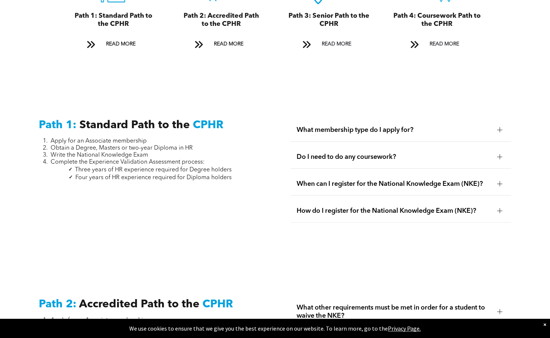
scroll to position [910, 0]
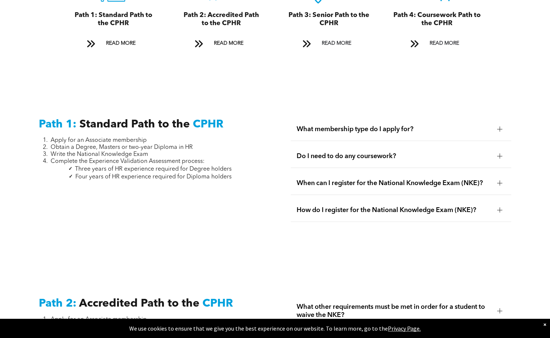
click at [378, 125] on span "What membership type do I apply for?" at bounding box center [393, 129] width 195 height 8
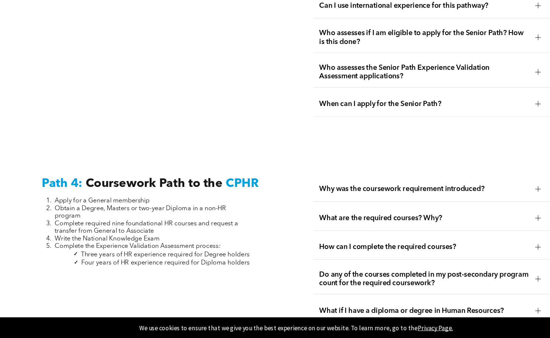
scroll to position [2043, 0]
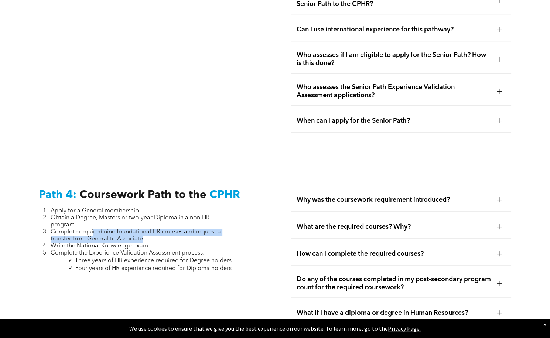
drag, startPoint x: 94, startPoint y: 207, endPoint x: 144, endPoint y: 214, distance: 50.7
click at [144, 228] on li "Complete required nine foundational HR courses and request a transfer from Gene…" at bounding box center [141, 235] width 181 height 14
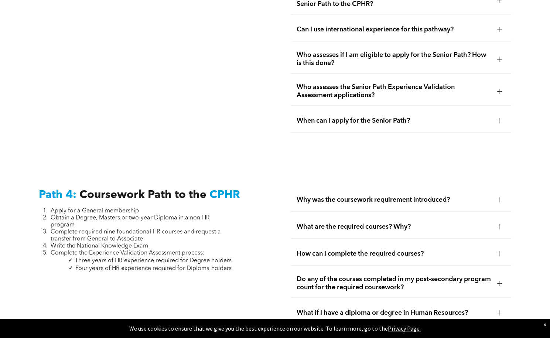
click at [224, 214] on li "Obtain a Degree, Masters or two-year Diploma in a non-HR program" at bounding box center [141, 221] width 181 height 14
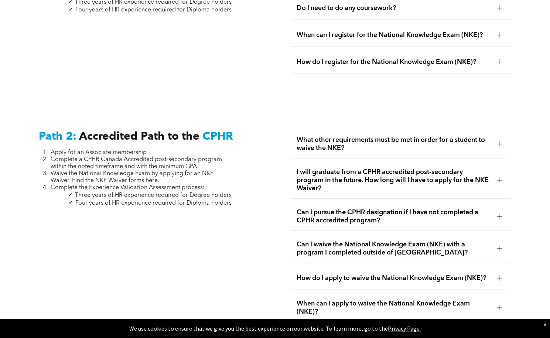
scroll to position [1077, 0]
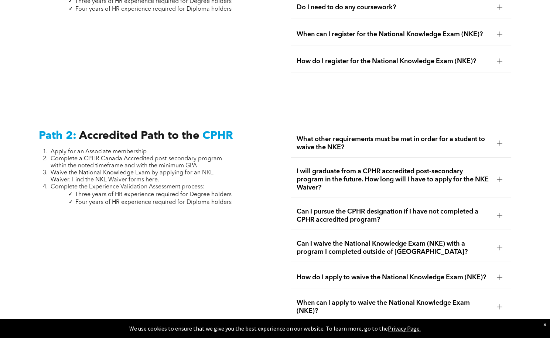
click at [406, 240] on span "Can I waive the National Knowledge Exam (NKE) with a program I completed outsid…" at bounding box center [393, 248] width 195 height 16
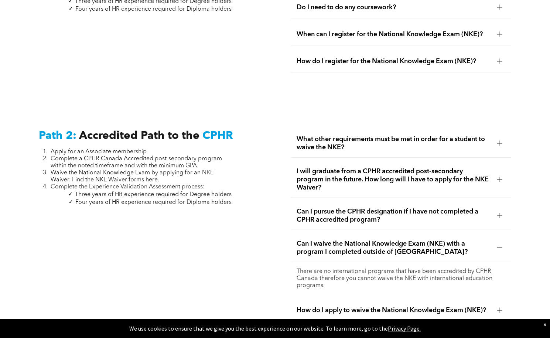
scroll to position [1078, 0]
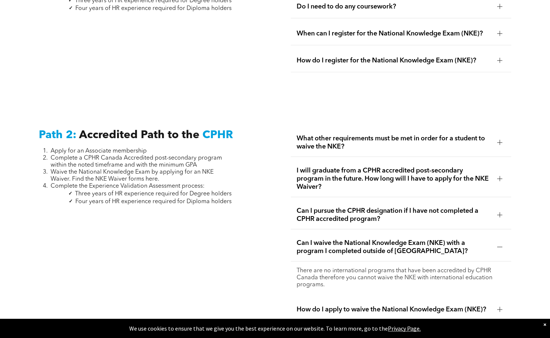
click at [406, 239] on span "Can I waive the National Knowledge Exam (NKE) with a program I completed outsid…" at bounding box center [393, 247] width 195 height 16
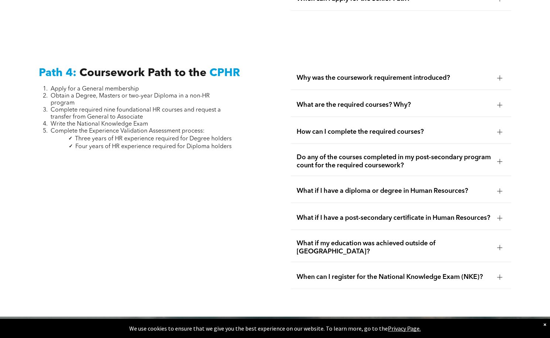
scroll to position [2165, 0]
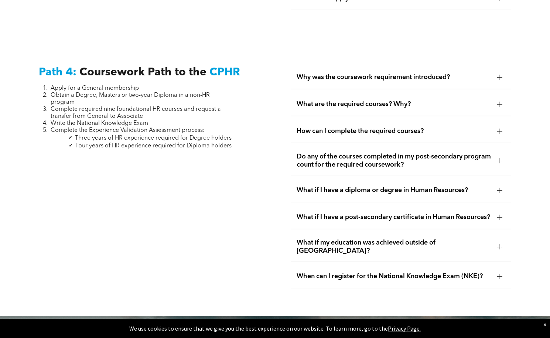
click at [422, 73] on span "Why was the coursework requirement introduced?" at bounding box center [393, 77] width 195 height 8
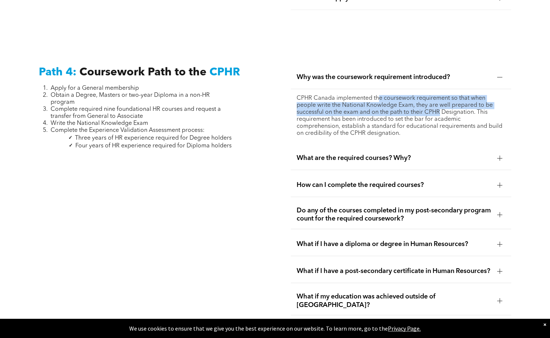
drag, startPoint x: 378, startPoint y: 72, endPoint x: 440, endPoint y: 92, distance: 65.5
click at [440, 95] on p "CPHR Canada implemented the coursework requirement so that when people write th…" at bounding box center [400, 116] width 209 height 42
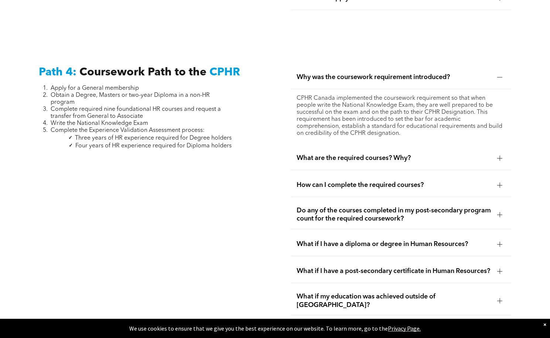
click at [405, 154] on span "What are the required courses? Why?" at bounding box center [393, 158] width 195 height 8
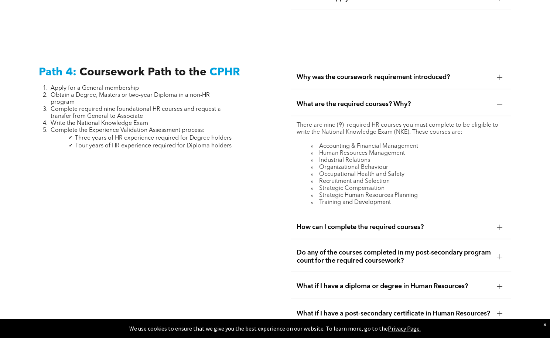
click at [365, 223] on span "How can I complete the required courses?" at bounding box center [393, 227] width 195 height 8
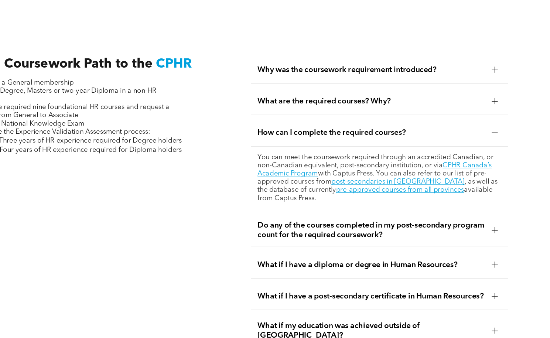
click at [367, 240] on span "What if I have a diploma or degree in Human Resources?" at bounding box center [393, 244] width 195 height 8
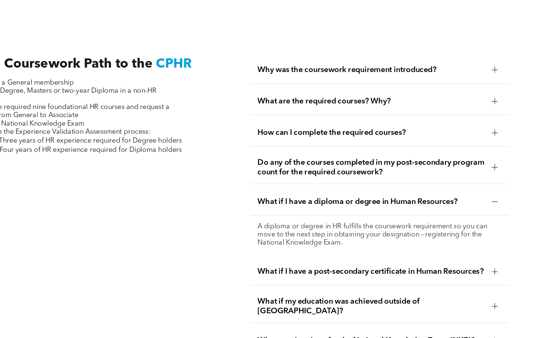
click at [369, 186] on span "What if I have a diploma or degree in Human Resources?" at bounding box center [393, 190] width 195 height 8
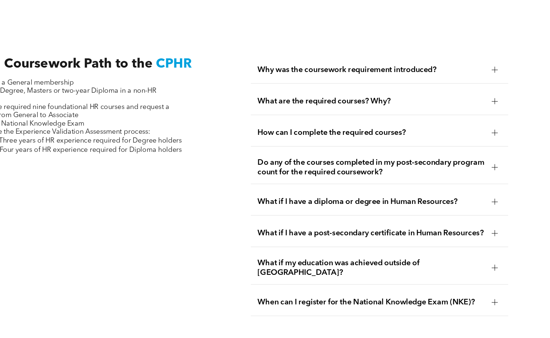
click at [366, 213] on span "What if I have a post-secondary certificate in Human Resources?" at bounding box center [393, 217] width 195 height 8
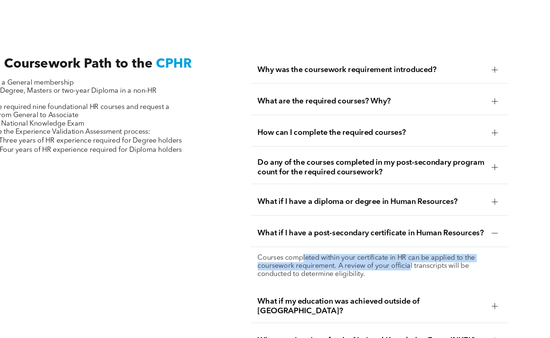
drag, startPoint x: 336, startPoint y: 219, endPoint x: 425, endPoint y: 226, distance: 88.8
click at [425, 235] on p "Courses completed within your certificate in HR can be applied to the coursewor…" at bounding box center [400, 245] width 209 height 21
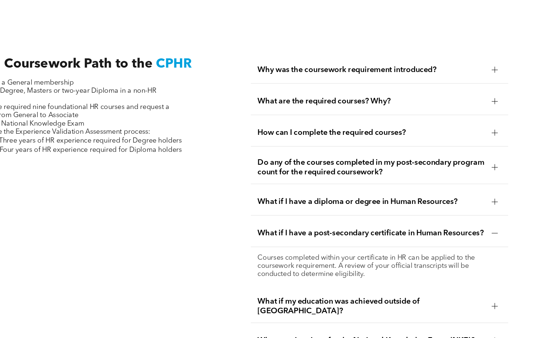
click at [397, 265] on div "What if my education was achieved outside of [GEOGRAPHIC_DATA]?" at bounding box center [401, 279] width 220 height 28
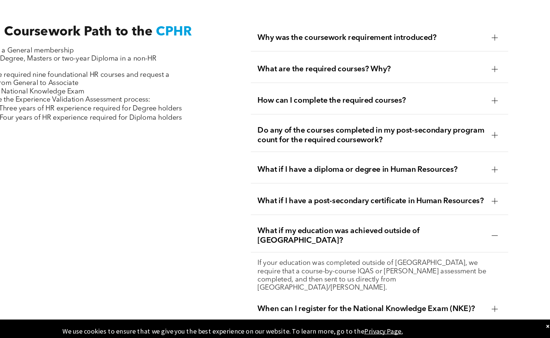
scroll to position [2165, 0]
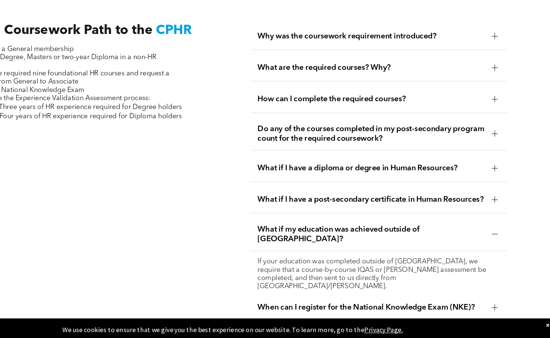
click at [398, 305] on span "When can I register for the National Knowledge Exam (NKE)?" at bounding box center [393, 309] width 195 height 8
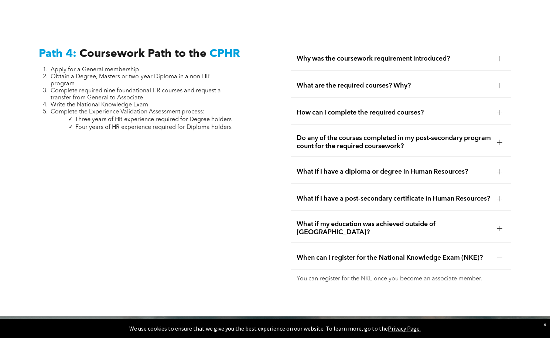
scroll to position [2183, 0]
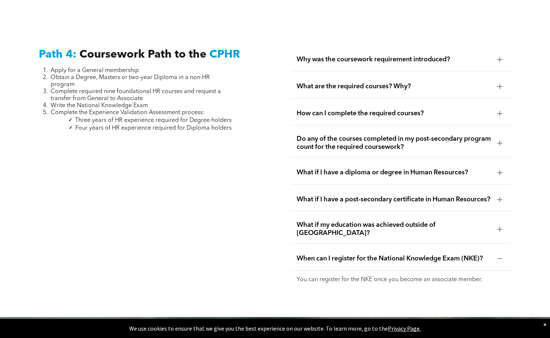
click at [340, 82] on span "What are the required courses? Why?" at bounding box center [393, 86] width 195 height 8
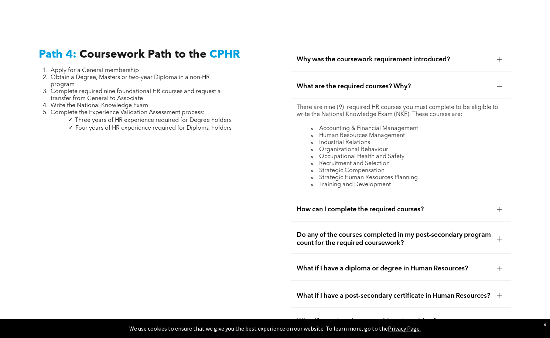
scroll to position [2196, 0]
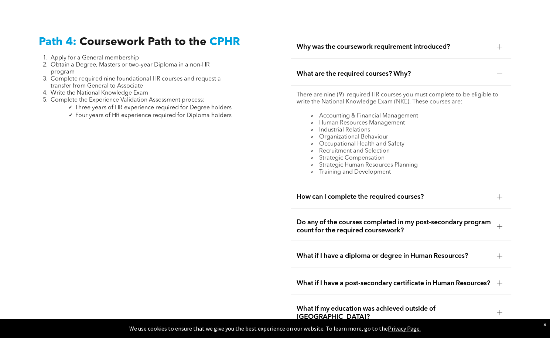
click at [396, 193] on span "How can I complete the required courses?" at bounding box center [393, 197] width 195 height 8
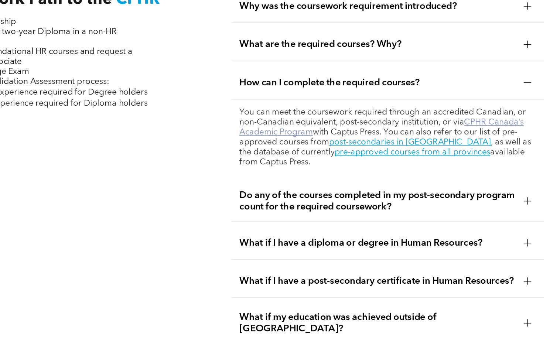
click at [466, 126] on link "CPHR Canada’s Academic Program" at bounding box center [396, 132] width 200 height 13
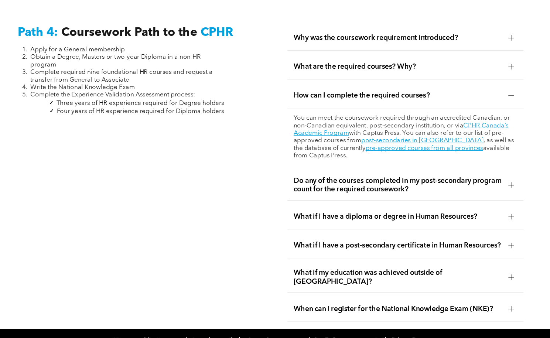
scroll to position [2195, 0]
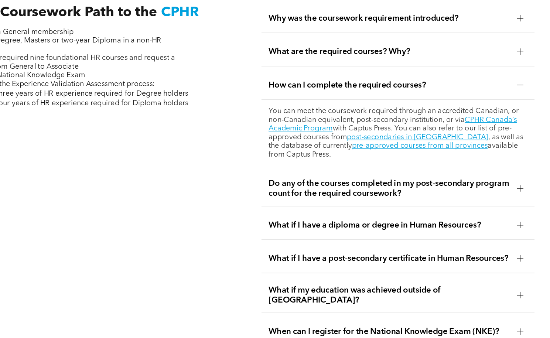
click at [444, 176] on span "Do any of the courses completed in my post-secondary program count for the requ…" at bounding box center [393, 184] width 195 height 16
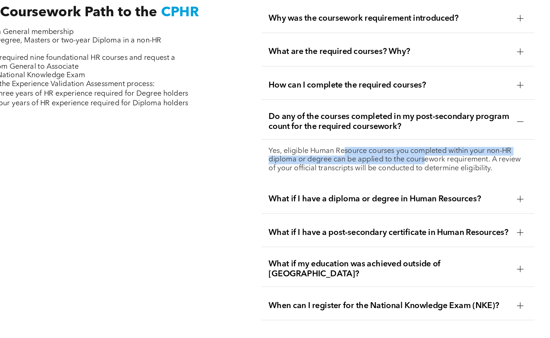
drag, startPoint x: 357, startPoint y: 126, endPoint x: 423, endPoint y: 138, distance: 67.1
click at [423, 151] on p "Yes, eligible Human Resource courses you completed within your non-HR diploma o…" at bounding box center [400, 161] width 209 height 21
click at [356, 151] on p "Yes, eligible Human Resource courses you completed within your non-HR diploma o…" at bounding box center [400, 161] width 209 height 21
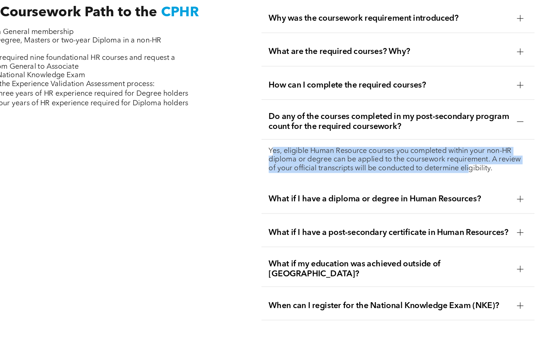
drag, startPoint x: 299, startPoint y: 127, endPoint x: 459, endPoint y: 142, distance: 160.2
click at [459, 151] on p "Yes, eligible Human Resource courses you completed within your non-HR diploma o…" at bounding box center [400, 161] width 209 height 21
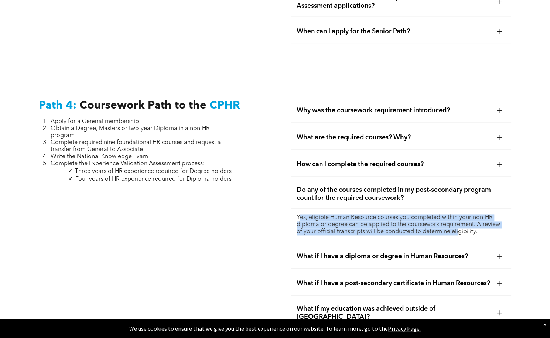
scroll to position [2133, 0]
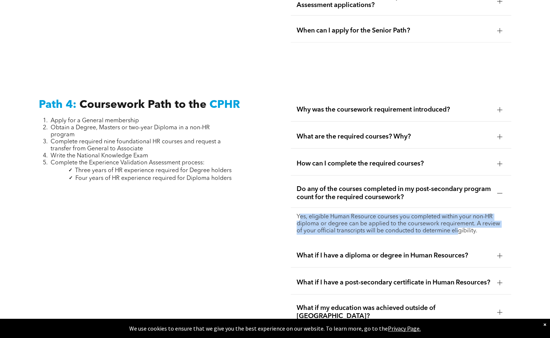
click at [419, 213] on p "Yes, eligible Human Resource courses you completed within your non-HR diploma o…" at bounding box center [400, 223] width 209 height 21
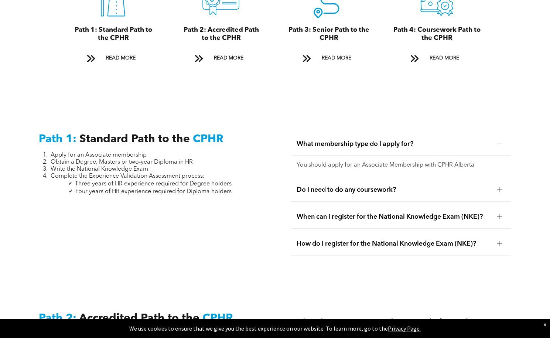
scroll to position [924, 0]
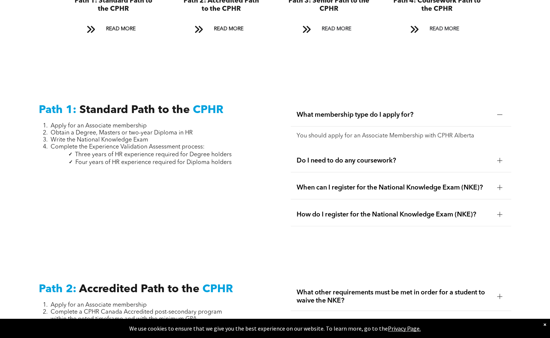
click at [350, 149] on div "Do I need to do any coursework?" at bounding box center [401, 160] width 220 height 23
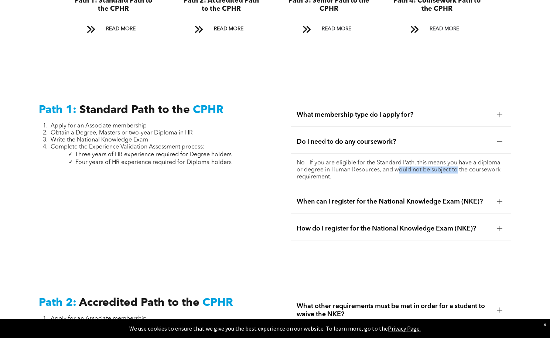
drag, startPoint x: 456, startPoint y: 156, endPoint x: 400, endPoint y: 158, distance: 56.2
click at [400, 159] on p "No - If you are eligible for the Standard Path, this means you have a diploma o…" at bounding box center [400, 169] width 209 height 21
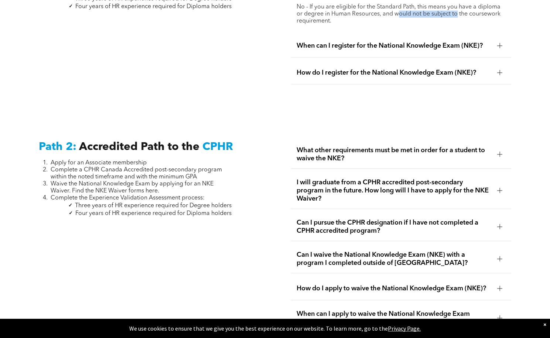
scroll to position [1117, 0]
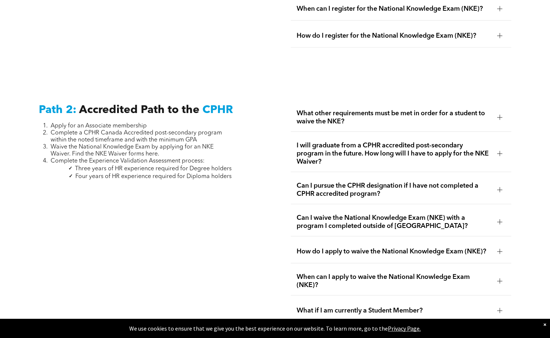
click at [381, 109] on span "What other requirements must be met in order for a student to waive the NKE?" at bounding box center [393, 117] width 195 height 16
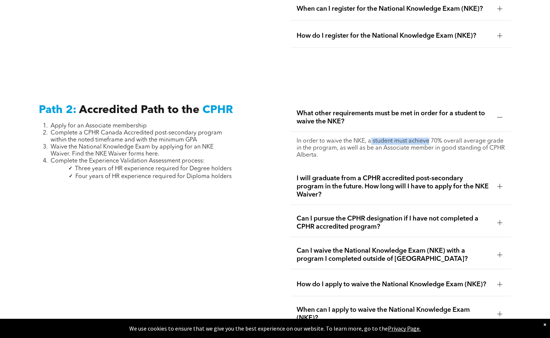
drag, startPoint x: 371, startPoint y: 127, endPoint x: 430, endPoint y: 127, distance: 58.7
click at [430, 138] on p "In order to waive the NKE, a student must achieve 70% overall average grade in …" at bounding box center [400, 148] width 209 height 21
click at [405, 174] on span "I will graduate from a CPHR accredited post-secondary program in the future. Ho…" at bounding box center [393, 186] width 195 height 24
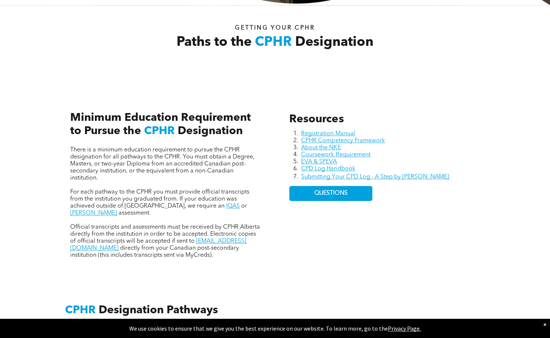
scroll to position [247, 0]
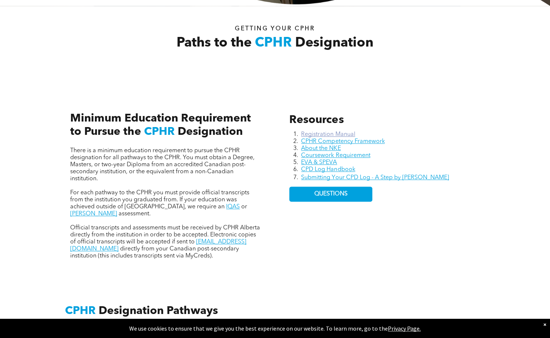
click at [320, 131] on link "Registration Manual" at bounding box center [328, 134] width 54 height 6
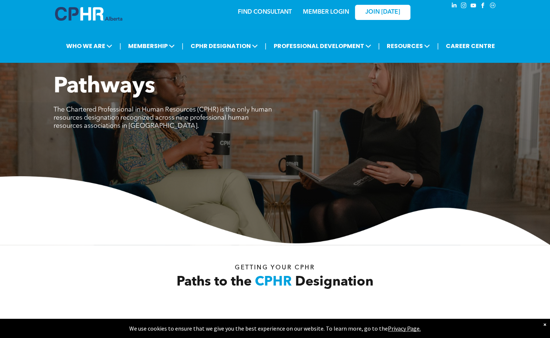
scroll to position [0, 0]
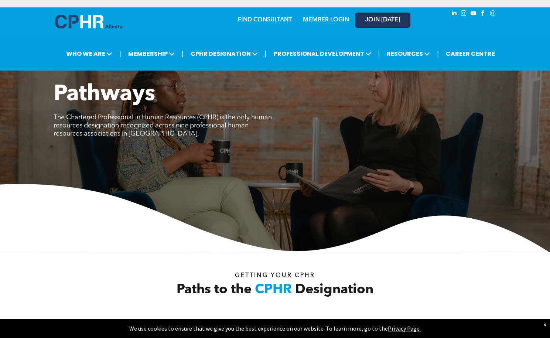
click at [376, 17] on link "JOIN [DATE]" at bounding box center [382, 20] width 55 height 15
click at [382, 17] on span "JOIN [DATE]" at bounding box center [382, 20] width 35 height 7
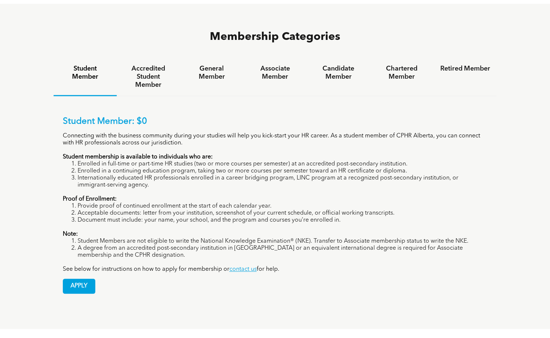
scroll to position [482, 0]
drag, startPoint x: 157, startPoint y: 125, endPoint x: 187, endPoint y: 124, distance: 30.3
click at [187, 161] on li "Enrolled in full-time or part-time HR studies (two or more courses per semester…" at bounding box center [283, 164] width 410 height 7
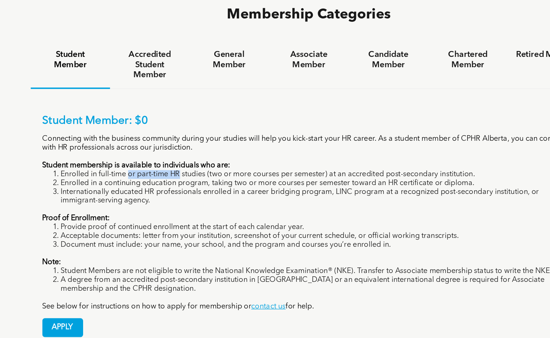
drag, startPoint x: 130, startPoint y: 126, endPoint x: 172, endPoint y: 127, distance: 42.1
click at [172, 161] on li "Enrolled in full-time or part-time HR studies (two or more courses per semester…" at bounding box center [283, 164] width 410 height 7
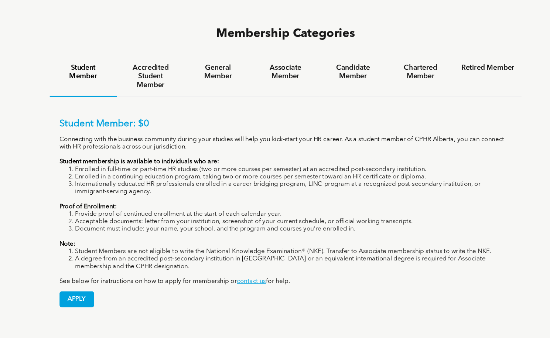
scroll to position [478, 0]
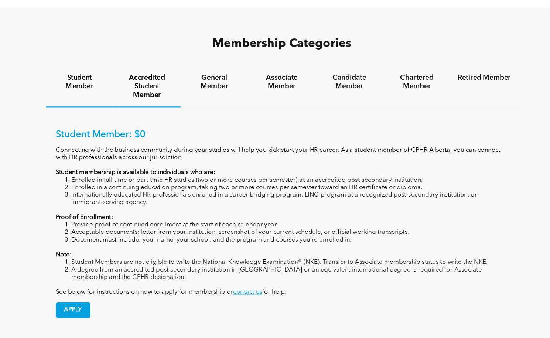
click at [145, 69] on h4 "Accredited Student Member" at bounding box center [148, 81] width 50 height 24
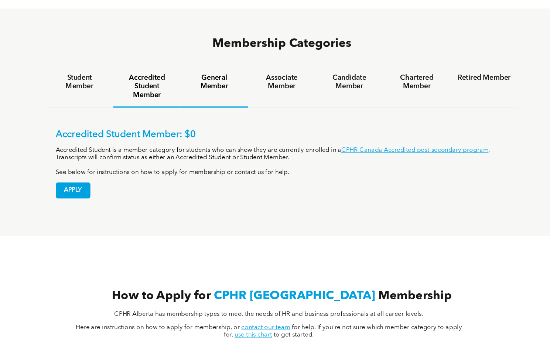
click at [216, 69] on h4 "General Member" at bounding box center [211, 77] width 50 height 16
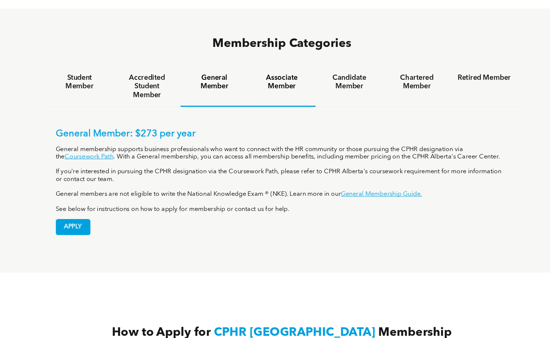
click at [267, 62] on div "Associate Member" at bounding box center [274, 81] width 63 height 38
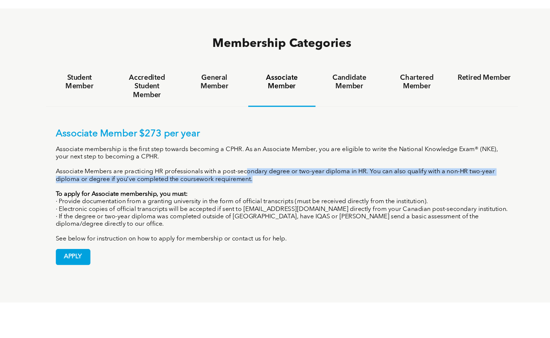
drag, startPoint x: 243, startPoint y: 124, endPoint x: 354, endPoint y: 130, distance: 111.2
click at [354, 158] on p "Associate Members are practicing HR professionals with a post-secondary degree …" at bounding box center [275, 165] width 425 height 14
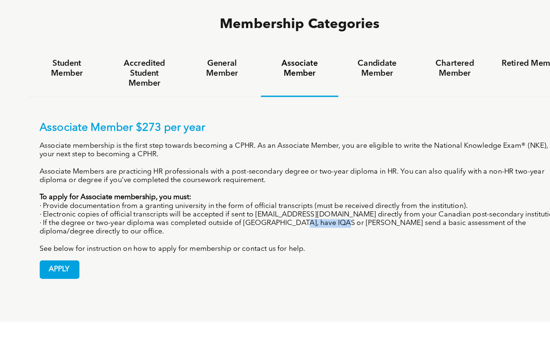
drag, startPoint x: 274, startPoint y: 167, endPoint x: 307, endPoint y: 167, distance: 33.2
click at [307, 200] on p "· If the degree or two-year diploma was completed outside of Canada, have IQAS …" at bounding box center [275, 207] width 425 height 14
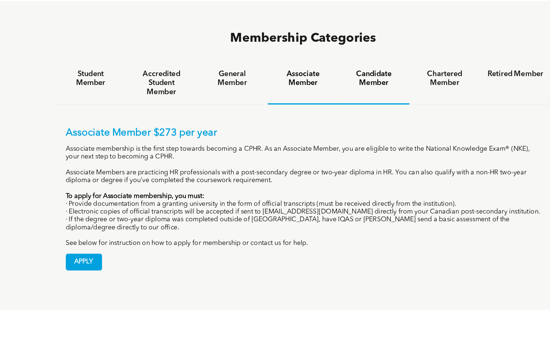
click at [342, 69] on h4 "Candidate Member" at bounding box center [338, 77] width 50 height 16
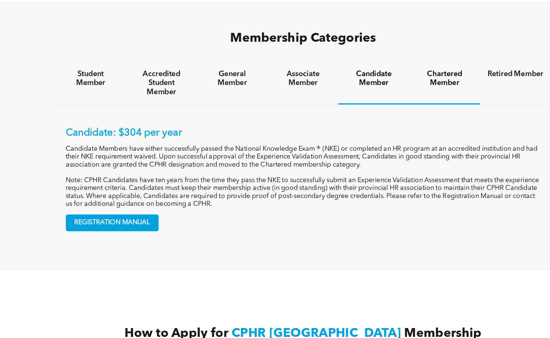
click at [394, 69] on h4 "Chartered Member" at bounding box center [402, 77] width 50 height 16
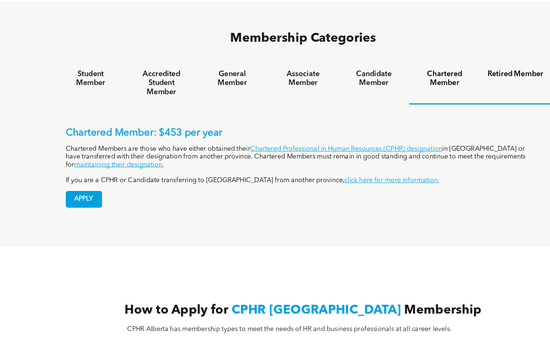
click at [452, 69] on h4 "Retired Member" at bounding box center [465, 73] width 50 height 8
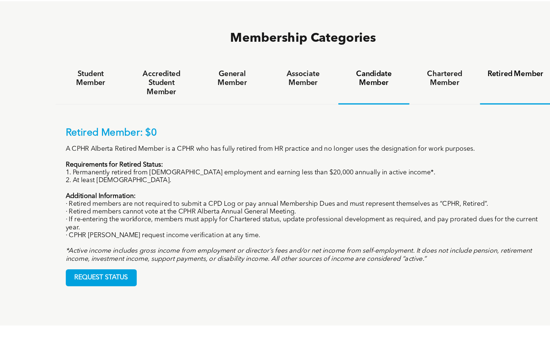
click at [317, 62] on div "Candidate Member" at bounding box center [337, 81] width 63 height 38
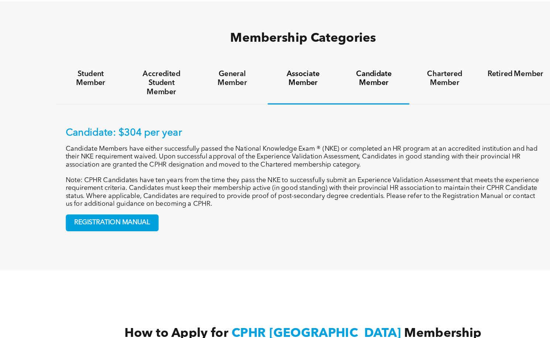
click at [283, 62] on div "Associate Member" at bounding box center [274, 81] width 63 height 38
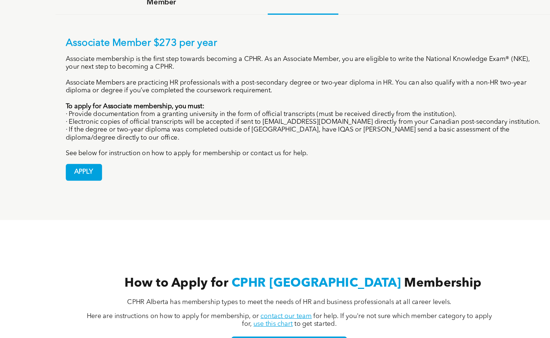
scroll to position [533, 0]
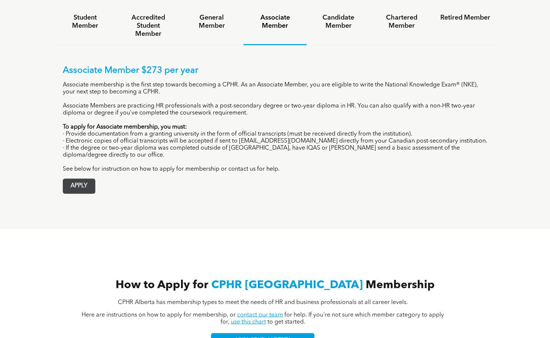
click at [78, 179] on span "APPLY" at bounding box center [79, 186] width 32 height 14
